Goal: Task Accomplishment & Management: Manage account settings

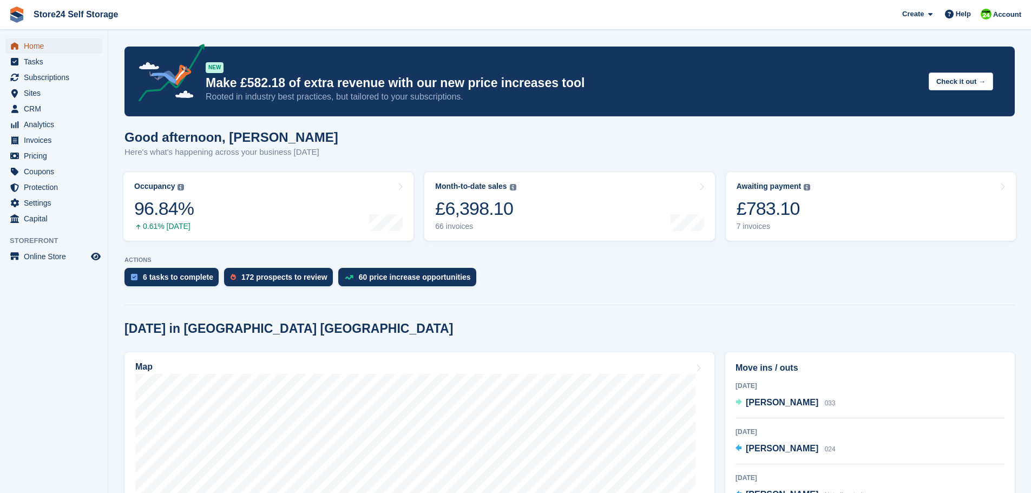
click at [31, 45] on span "Home" at bounding box center [56, 45] width 65 height 15
click at [765, 215] on div "£783.10" at bounding box center [773, 208] width 74 height 22
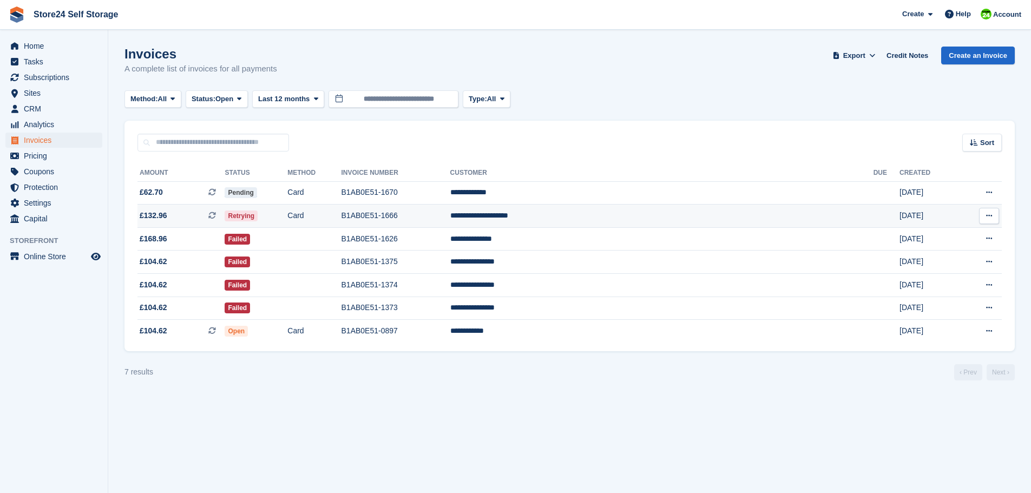
click at [635, 220] on td "**********" at bounding box center [661, 216] width 423 height 23
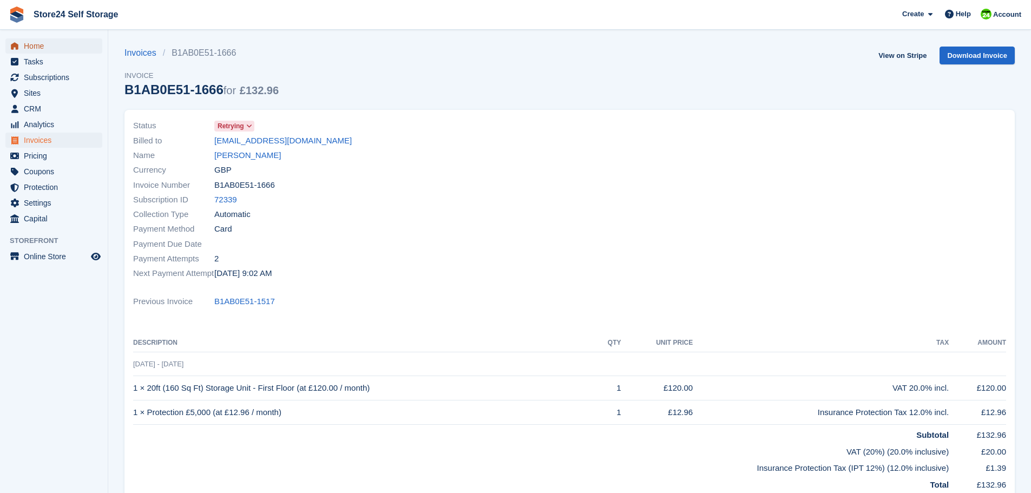
click at [37, 47] on span "Home" at bounding box center [56, 45] width 65 height 15
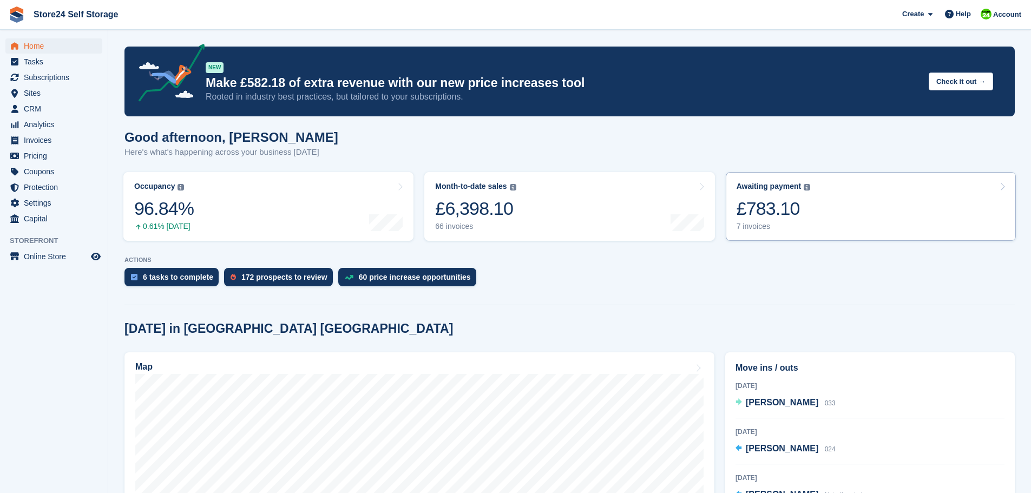
click at [755, 215] on div "£783.10" at bounding box center [773, 208] width 74 height 22
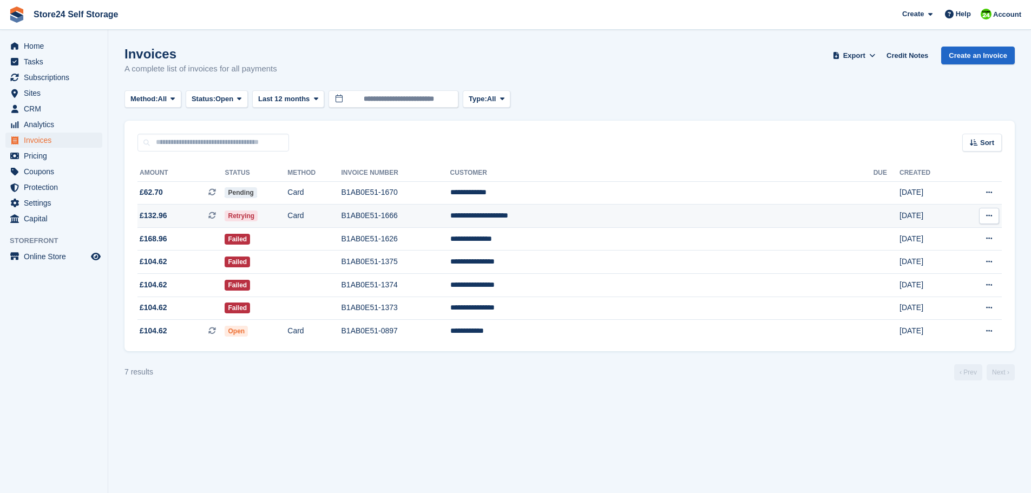
click at [450, 215] on td "B1AB0E51-1666" at bounding box center [395, 216] width 109 height 23
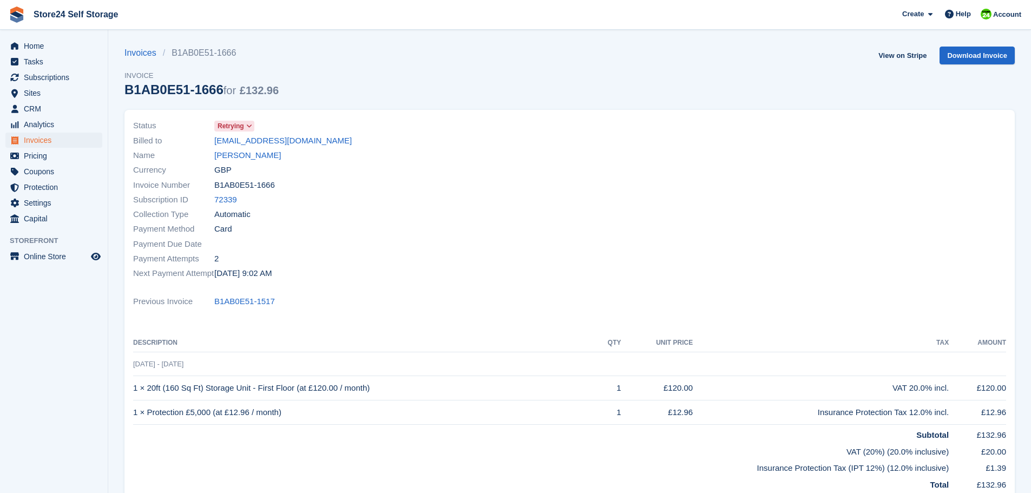
click at [246, 124] on span at bounding box center [249, 126] width 9 height 9
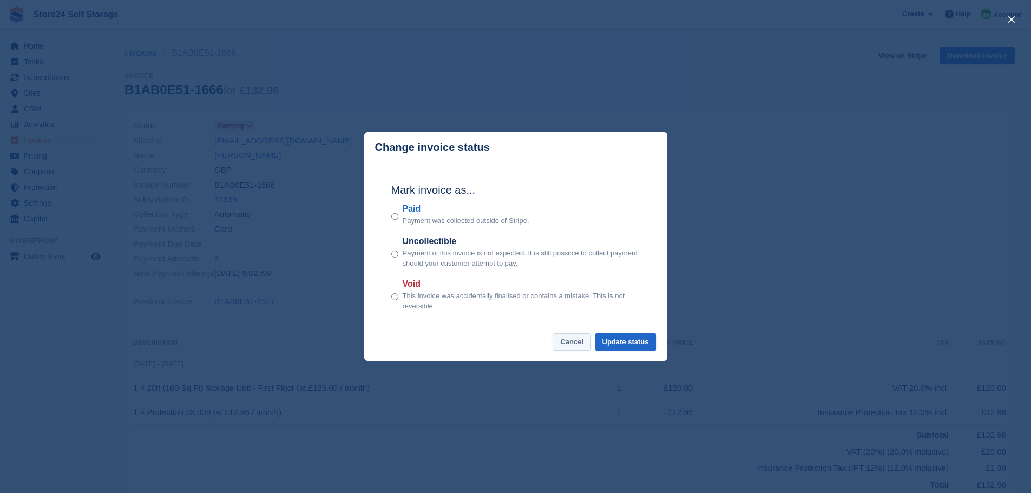
click at [583, 343] on button "Cancel" at bounding box center [571, 342] width 38 height 18
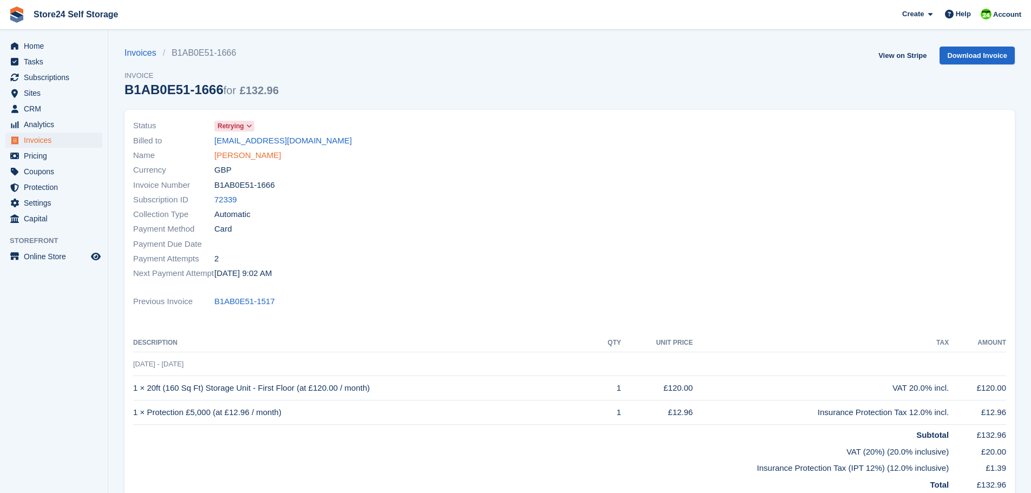
click at [261, 159] on link "[PERSON_NAME]" at bounding box center [247, 155] width 67 height 12
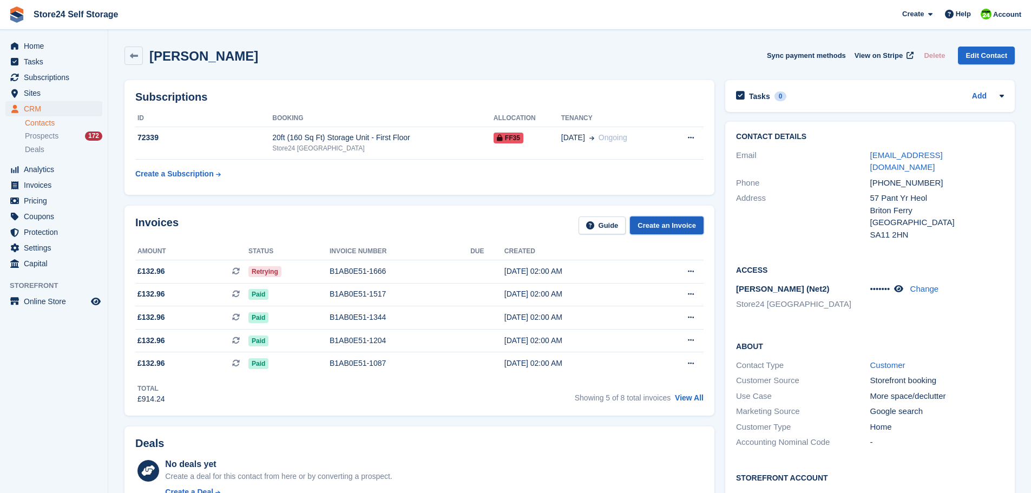
click at [662, 226] on link "Create an Invoice" at bounding box center [667, 225] width 74 height 18
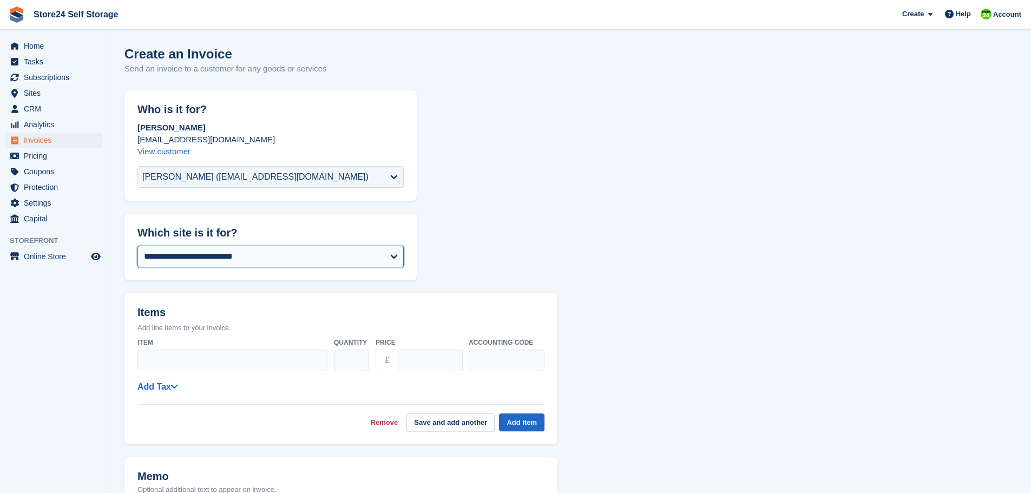
click at [244, 256] on select "**********" at bounding box center [270, 257] width 266 height 22
select select "****"
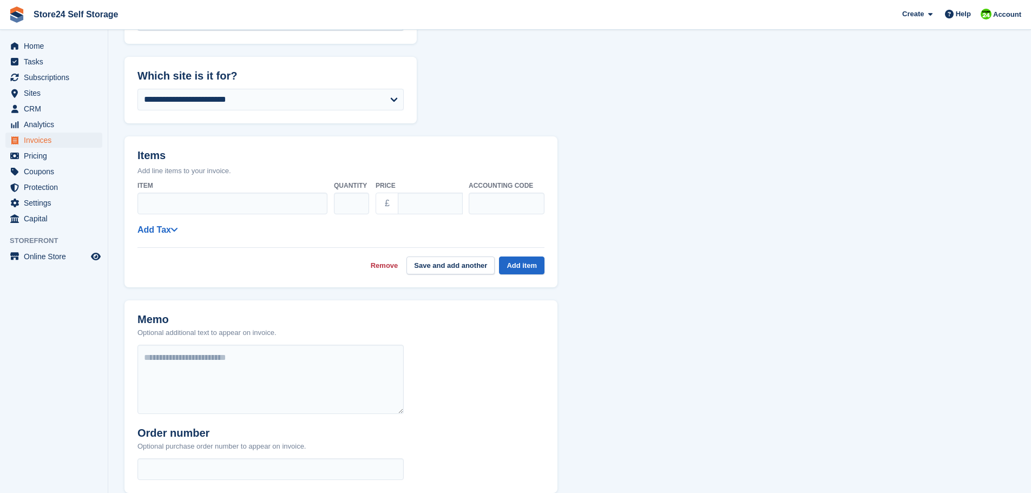
scroll to position [162, 0]
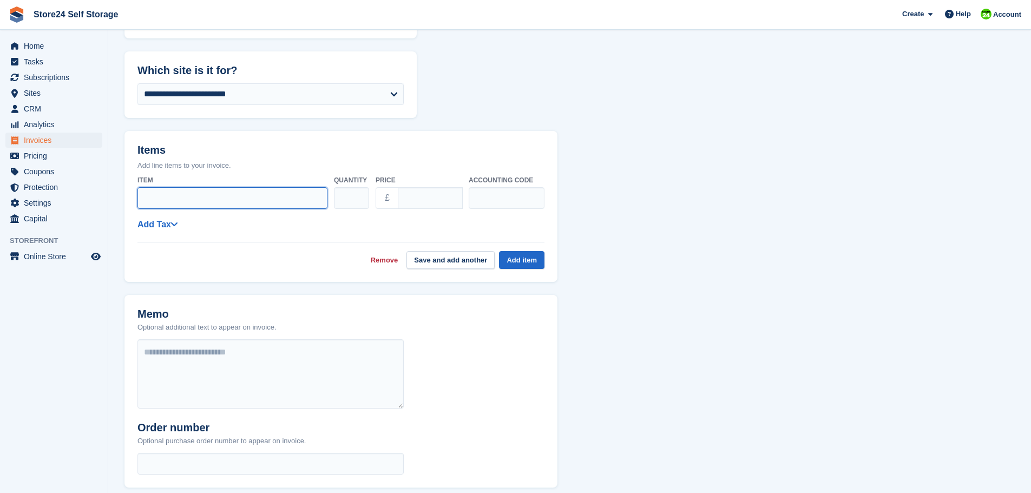
click at [185, 202] on input "Item" at bounding box center [232, 198] width 190 height 22
type input "**********"
click at [431, 195] on input "****" at bounding box center [430, 198] width 65 height 22
type input "*"
type input "******"
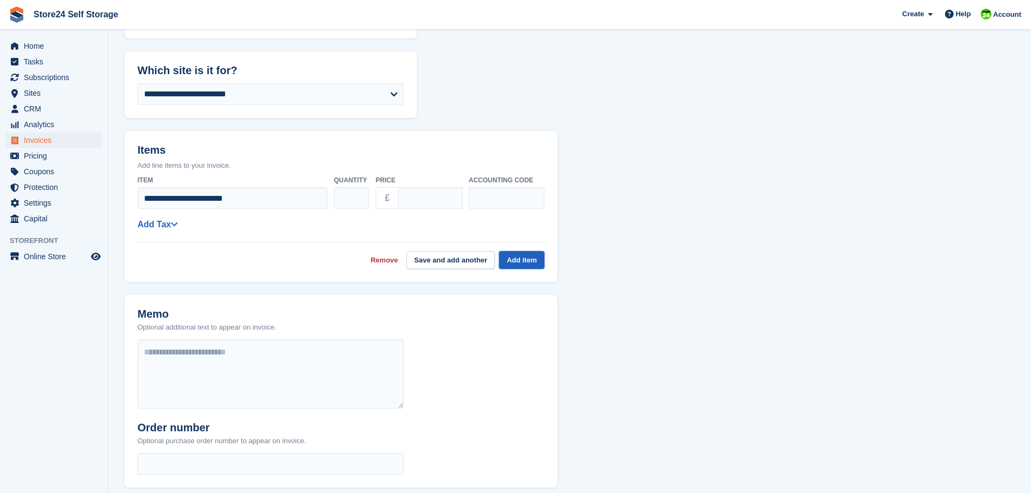
click at [516, 260] on button "Add item" at bounding box center [521, 260] width 45 height 18
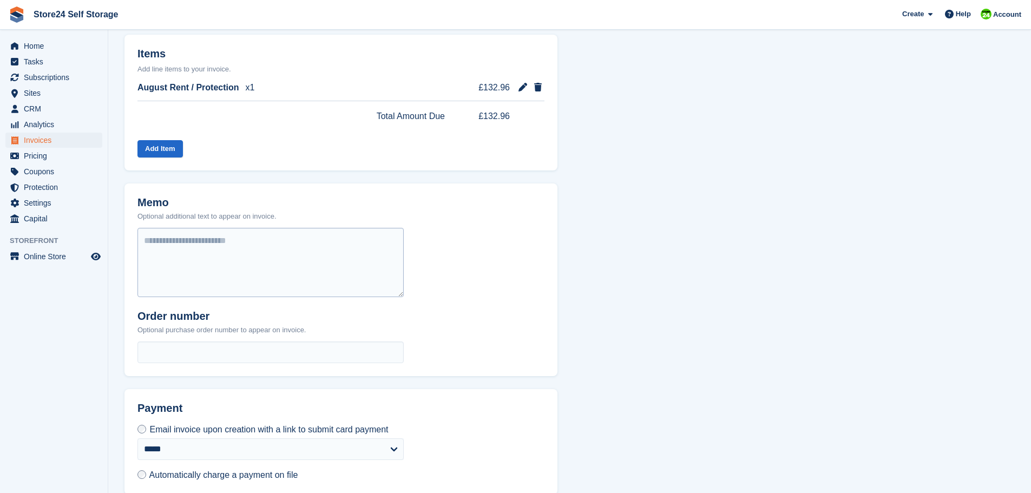
scroll to position [311, 0]
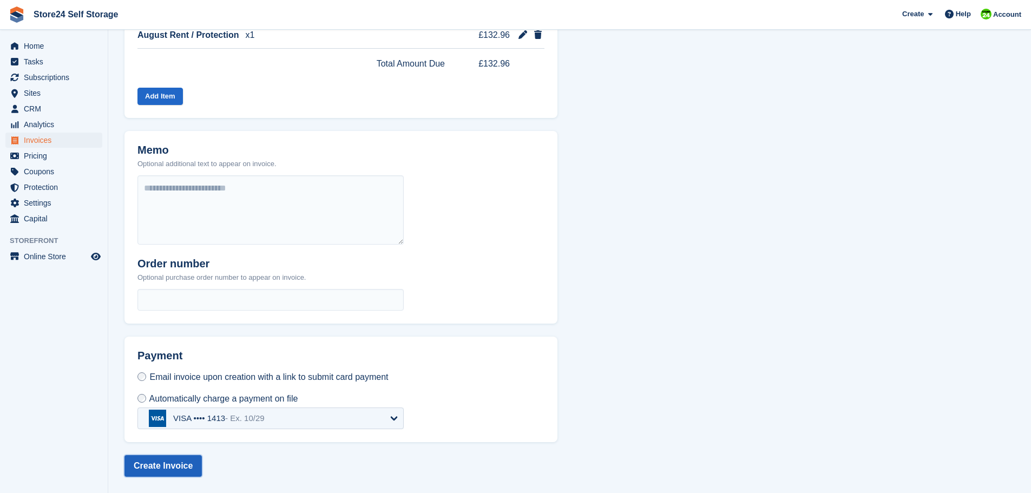
click at [156, 465] on button "Create Invoice" at bounding box center [162, 466] width 77 height 22
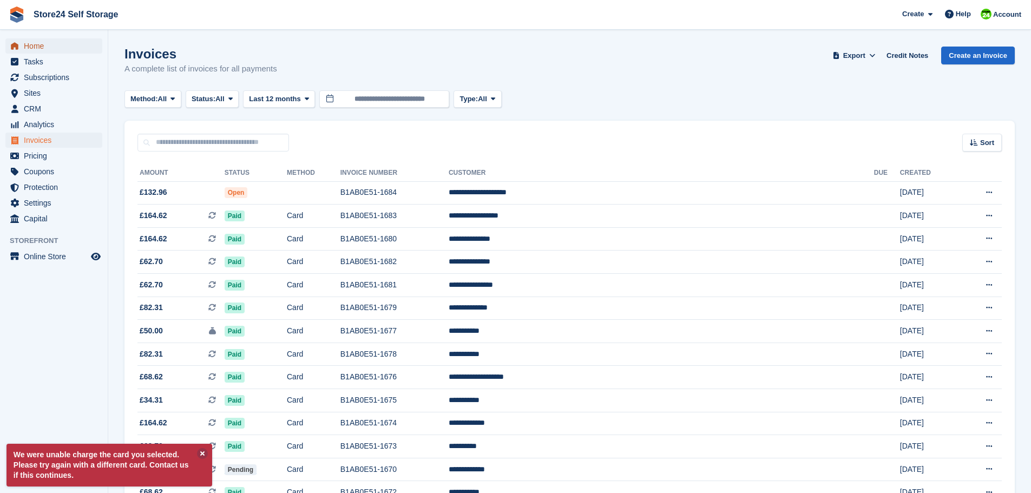
click at [31, 48] on span "Home" at bounding box center [56, 45] width 65 height 15
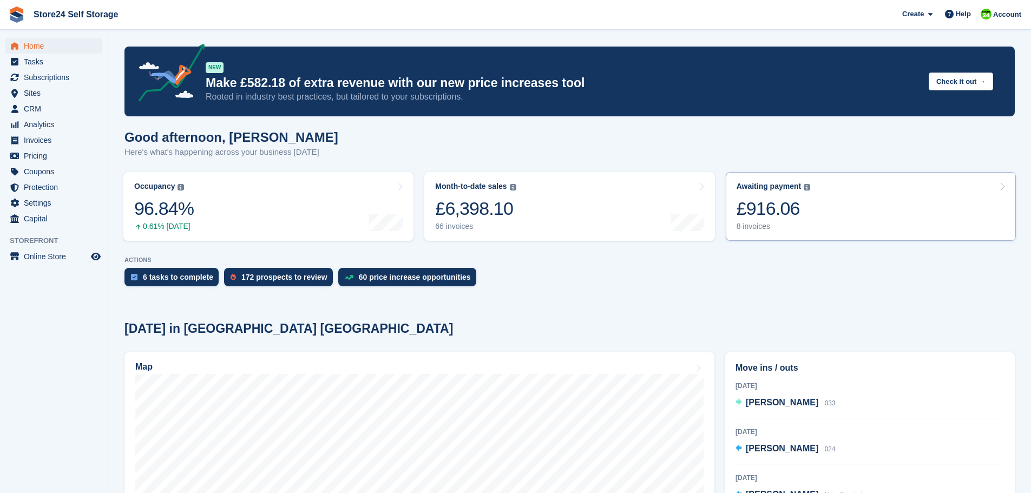
click at [775, 210] on div "£916.06" at bounding box center [773, 208] width 74 height 22
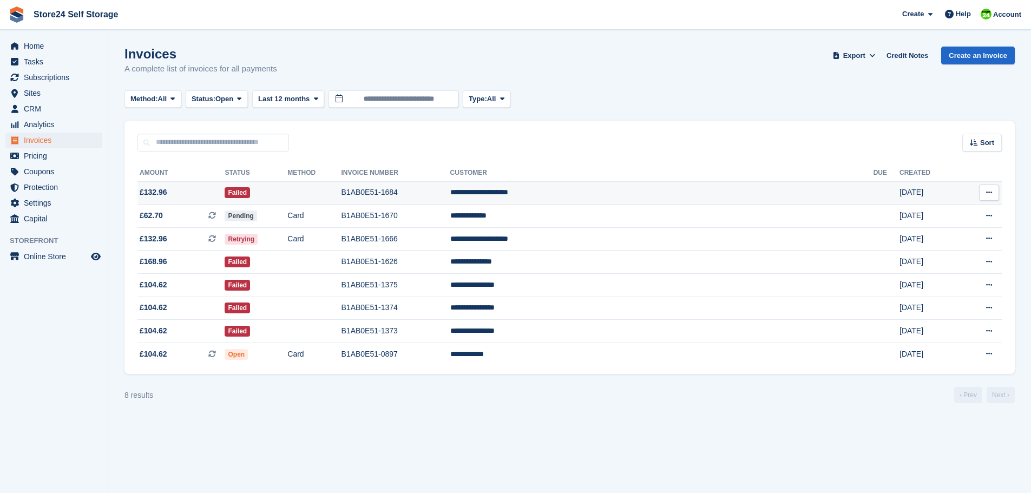
click at [450, 190] on td "B1AB0E51-1684" at bounding box center [395, 192] width 109 height 23
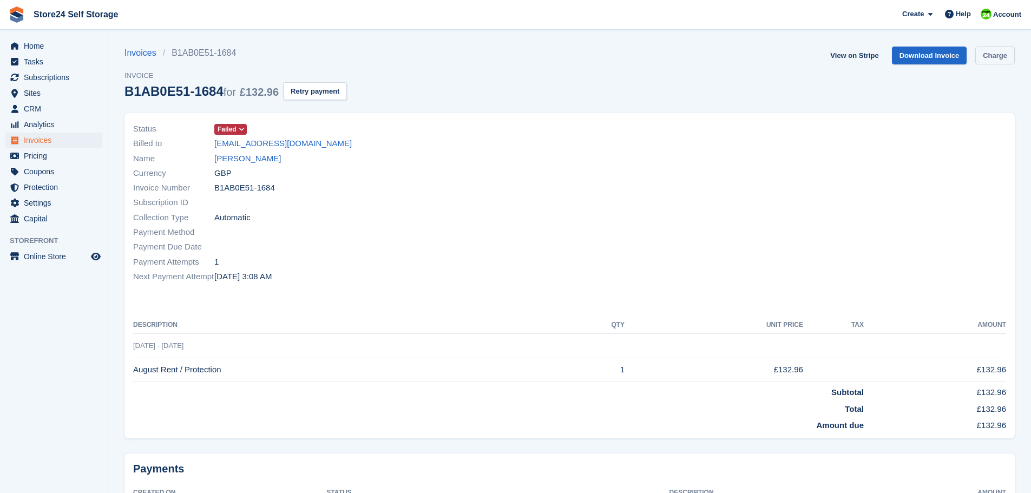
click at [987, 55] on link "Charge" at bounding box center [994, 56] width 39 height 18
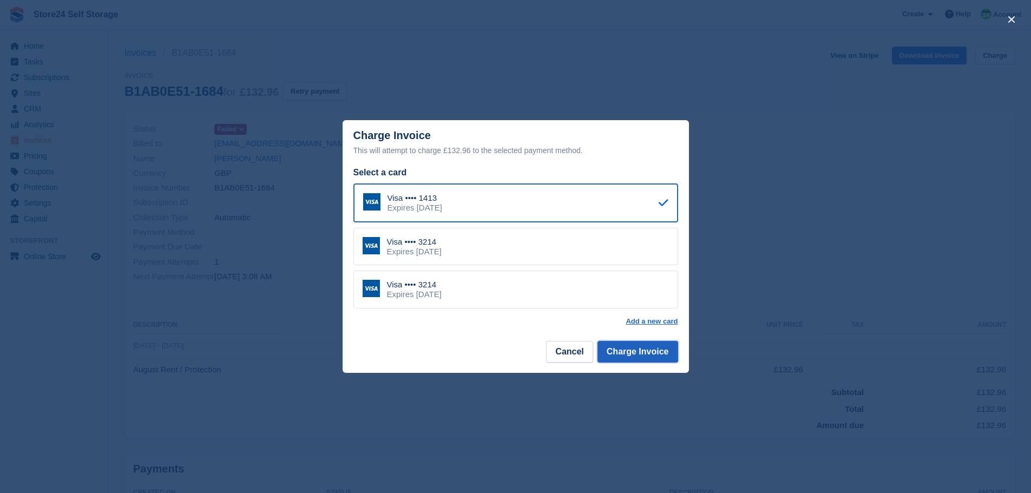
click at [639, 352] on button "Charge Invoice" at bounding box center [637, 352] width 81 height 22
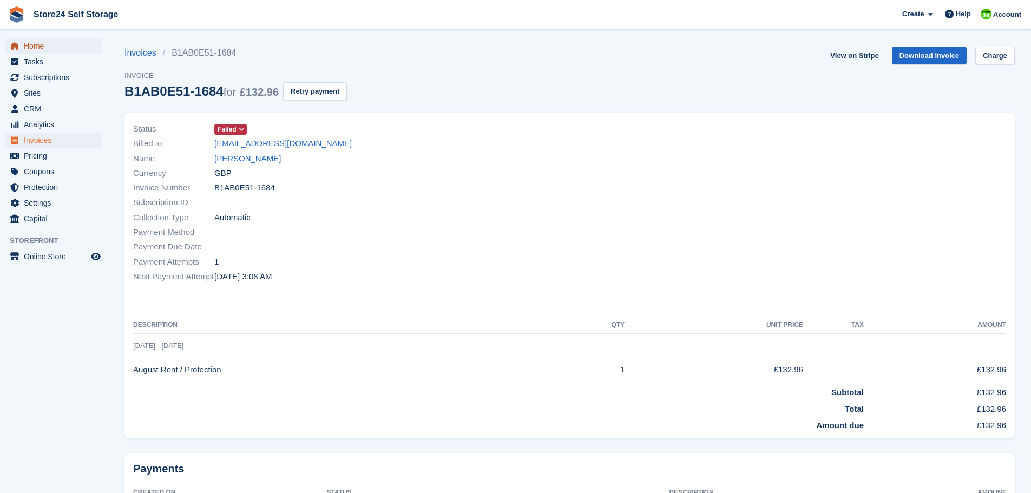
click at [47, 50] on span "Home" at bounding box center [56, 45] width 65 height 15
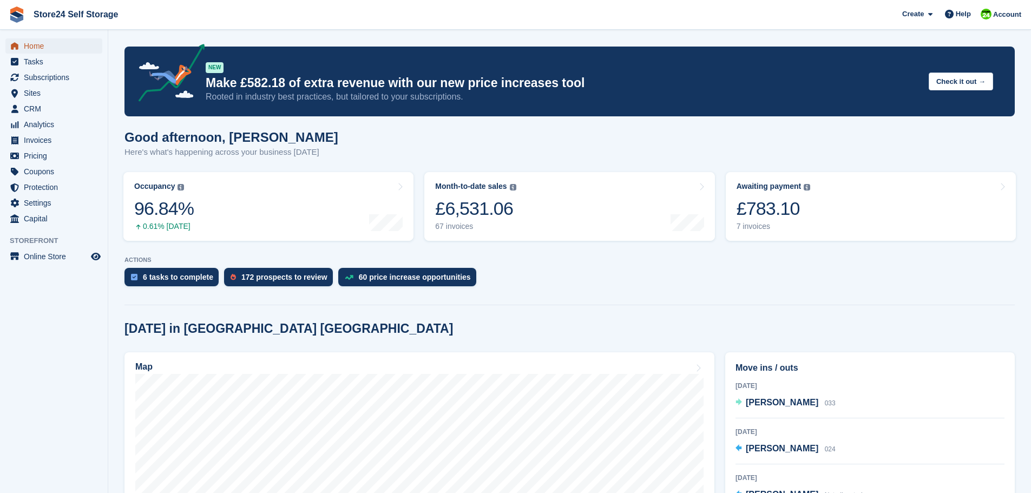
click at [46, 45] on span "Home" at bounding box center [56, 45] width 65 height 15
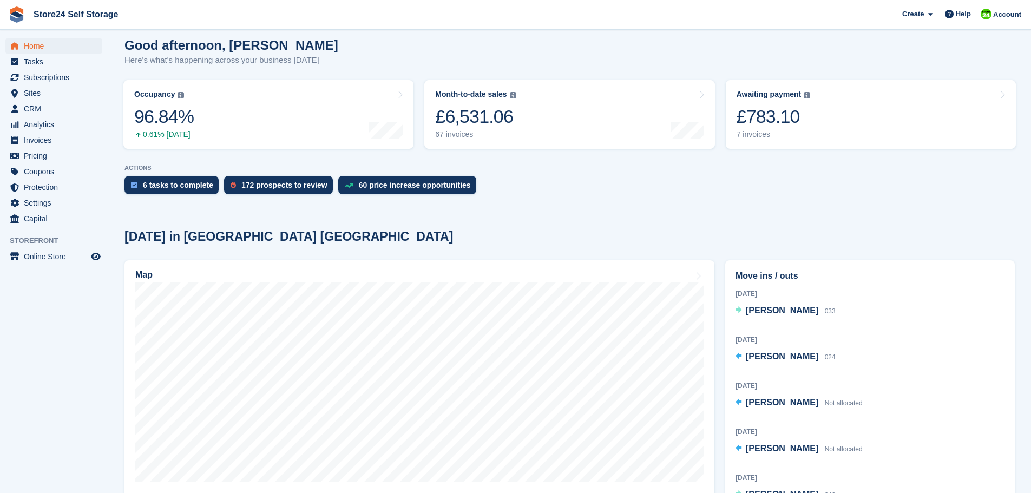
scroll to position [108, 0]
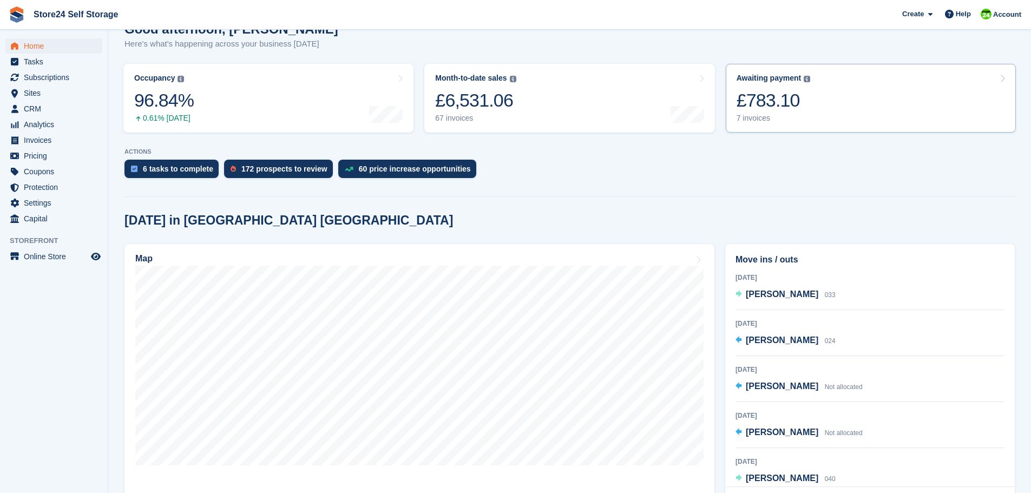
click at [762, 105] on div "£783.10" at bounding box center [773, 100] width 74 height 22
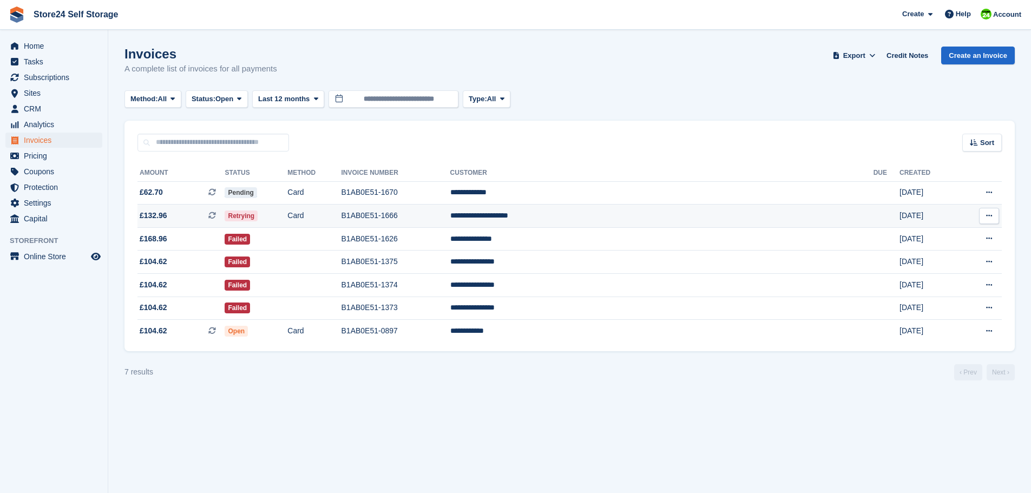
click at [450, 214] on td "B1AB0E51-1666" at bounding box center [395, 216] width 109 height 23
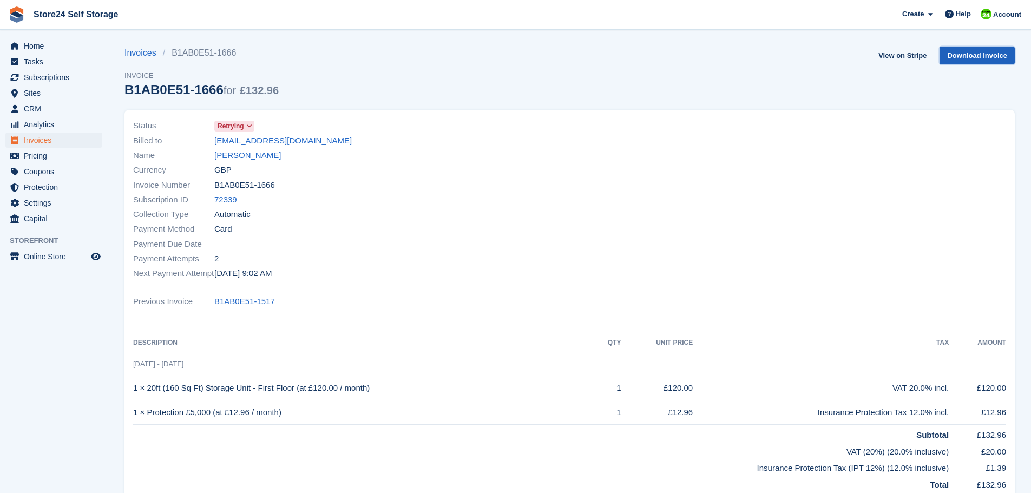
click at [971, 54] on link "Download Invoice" at bounding box center [976, 56] width 75 height 18
click at [894, 58] on link "View on Stripe" at bounding box center [902, 56] width 57 height 18
click at [36, 47] on span "Home" at bounding box center [56, 45] width 65 height 15
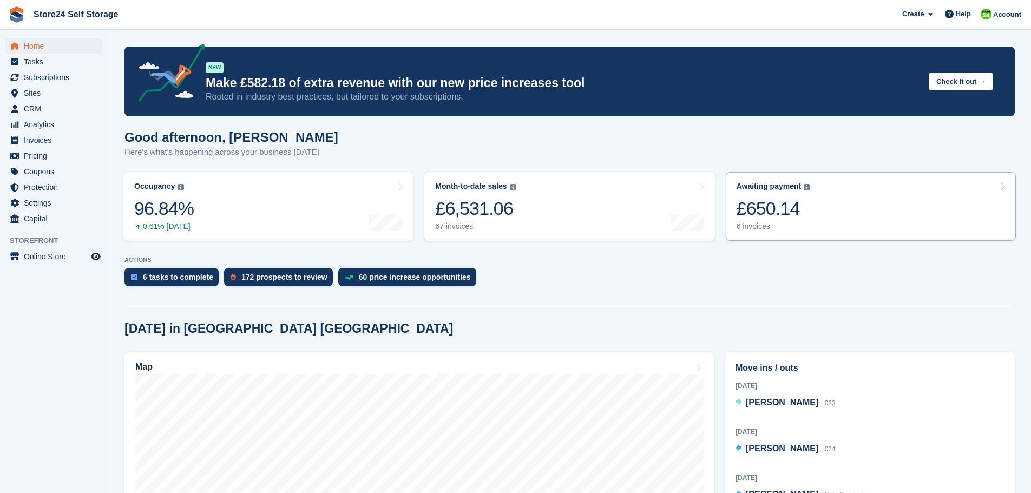
click at [763, 213] on div "£650.14" at bounding box center [773, 208] width 74 height 22
